Goal: Check status: Check status

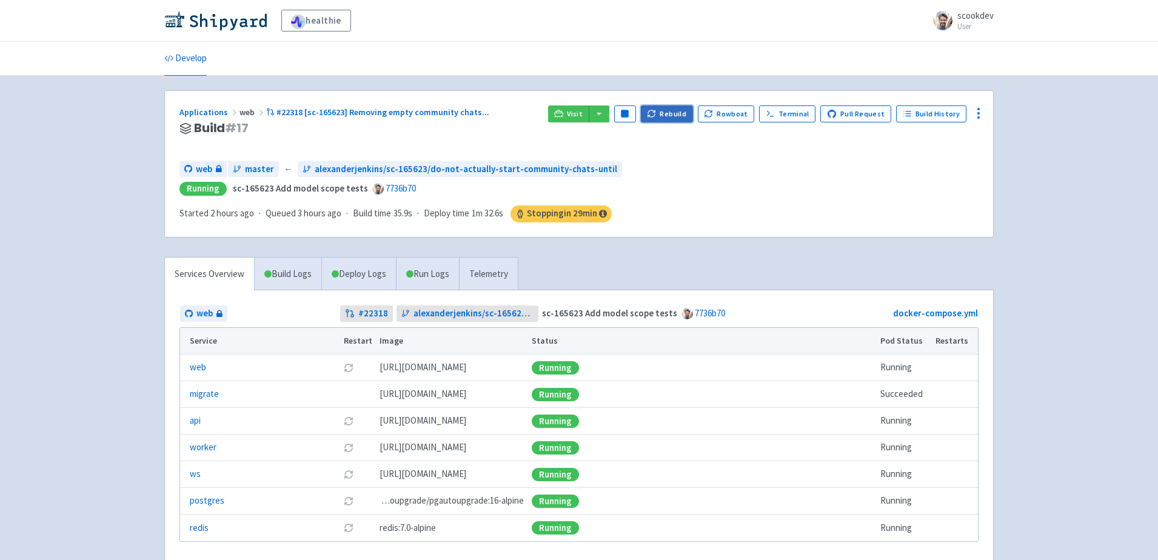
click at [669, 113] on button "Rebuild" at bounding box center [667, 114] width 52 height 17
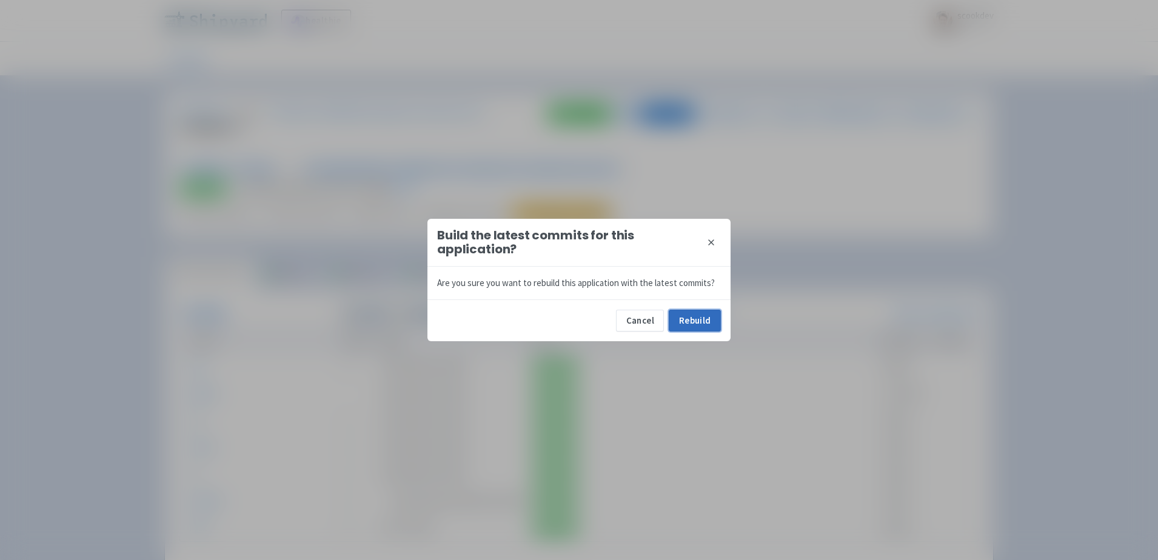
click at [696, 324] on button "Rebuild" at bounding box center [695, 321] width 52 height 22
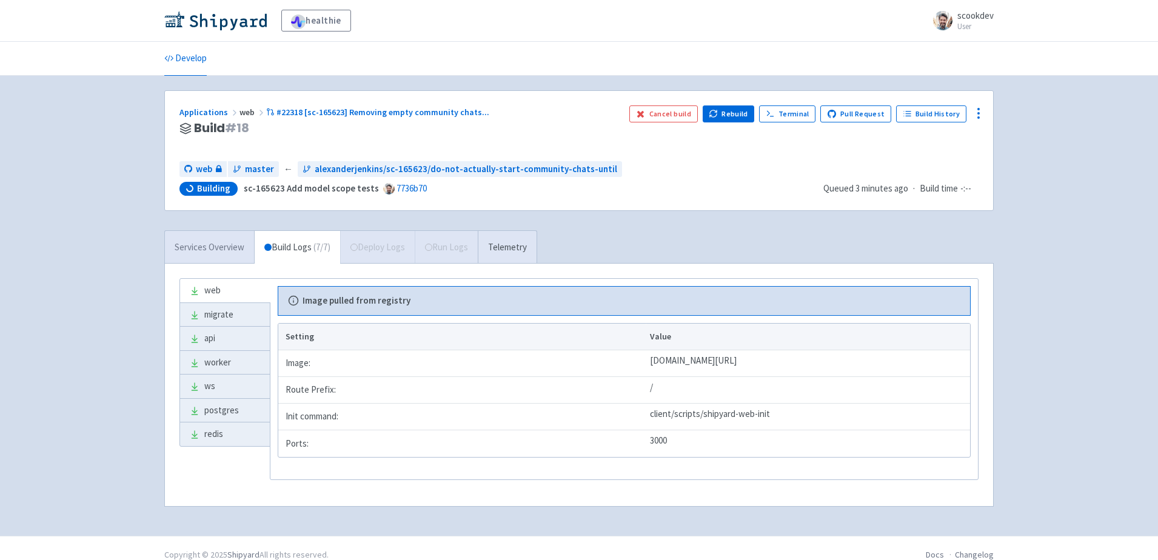
click at [223, 240] on link "Services Overview" at bounding box center [209, 247] width 89 height 33
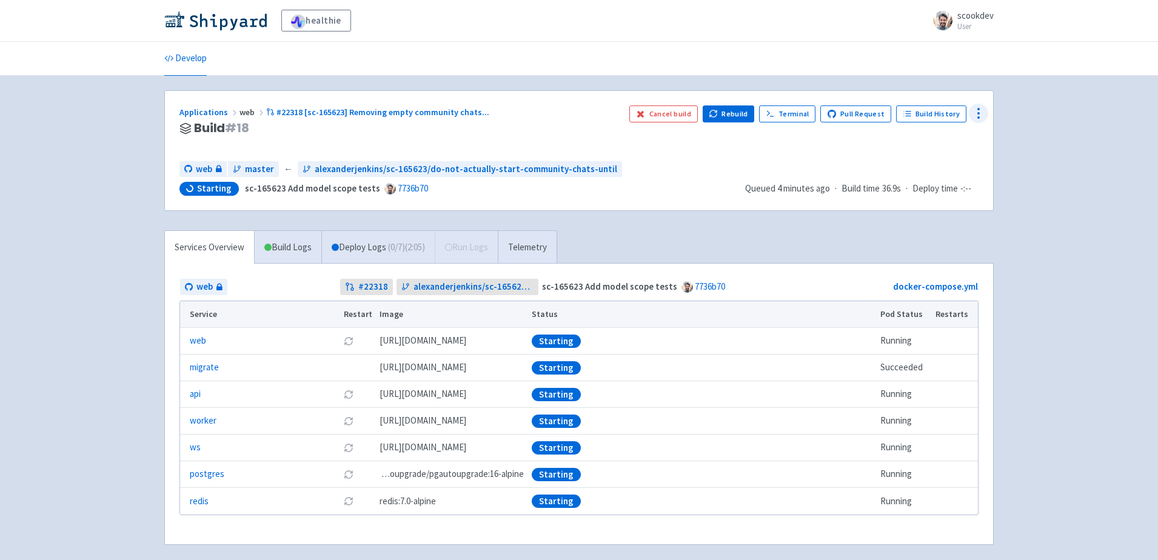
click at [979, 117] on circle at bounding box center [978, 117] width 1 height 1
click at [1038, 183] on div "healthie scookdev User Profile Sign out Develop" at bounding box center [579, 287] width 1158 height 574
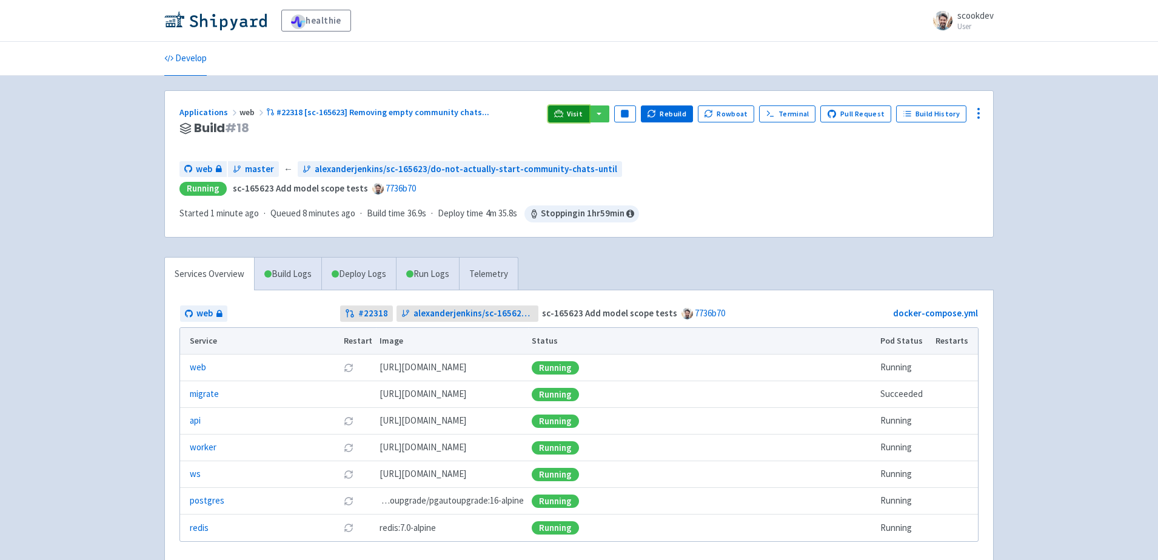
click at [572, 106] on link "Visit" at bounding box center [568, 114] width 41 height 17
